Goal: Task Accomplishment & Management: Complete application form

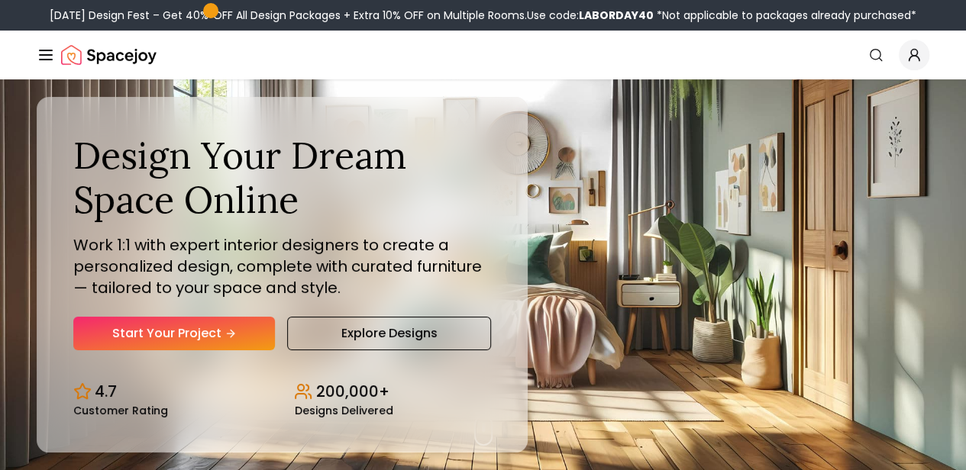
click at [0, 0] on link "Start Your Project" at bounding box center [0, 0] width 0 height 0
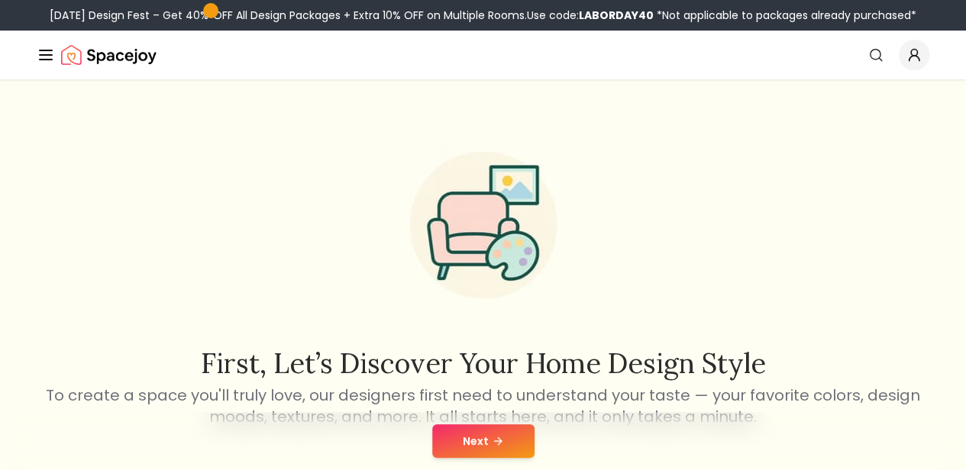
click at [473, 442] on button "Next" at bounding box center [483, 441] width 102 height 34
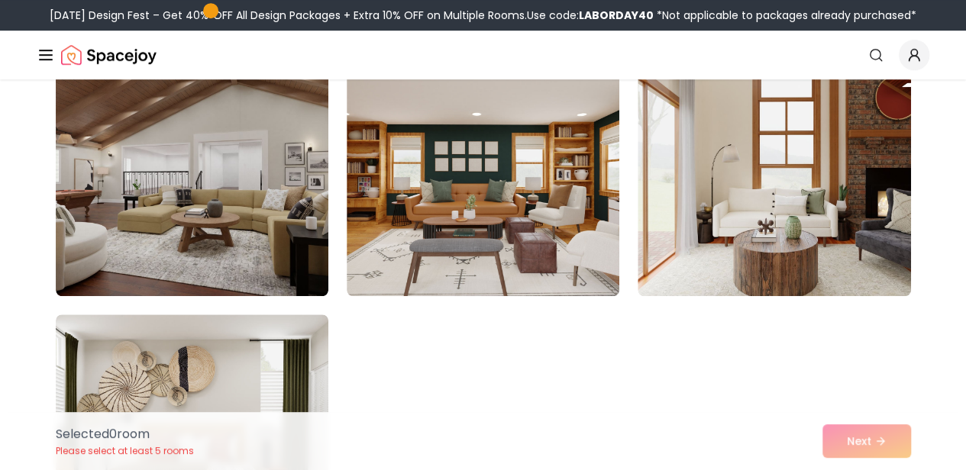
scroll to position [3359, 0]
